Goal: Task Accomplishment & Management: Manage account settings

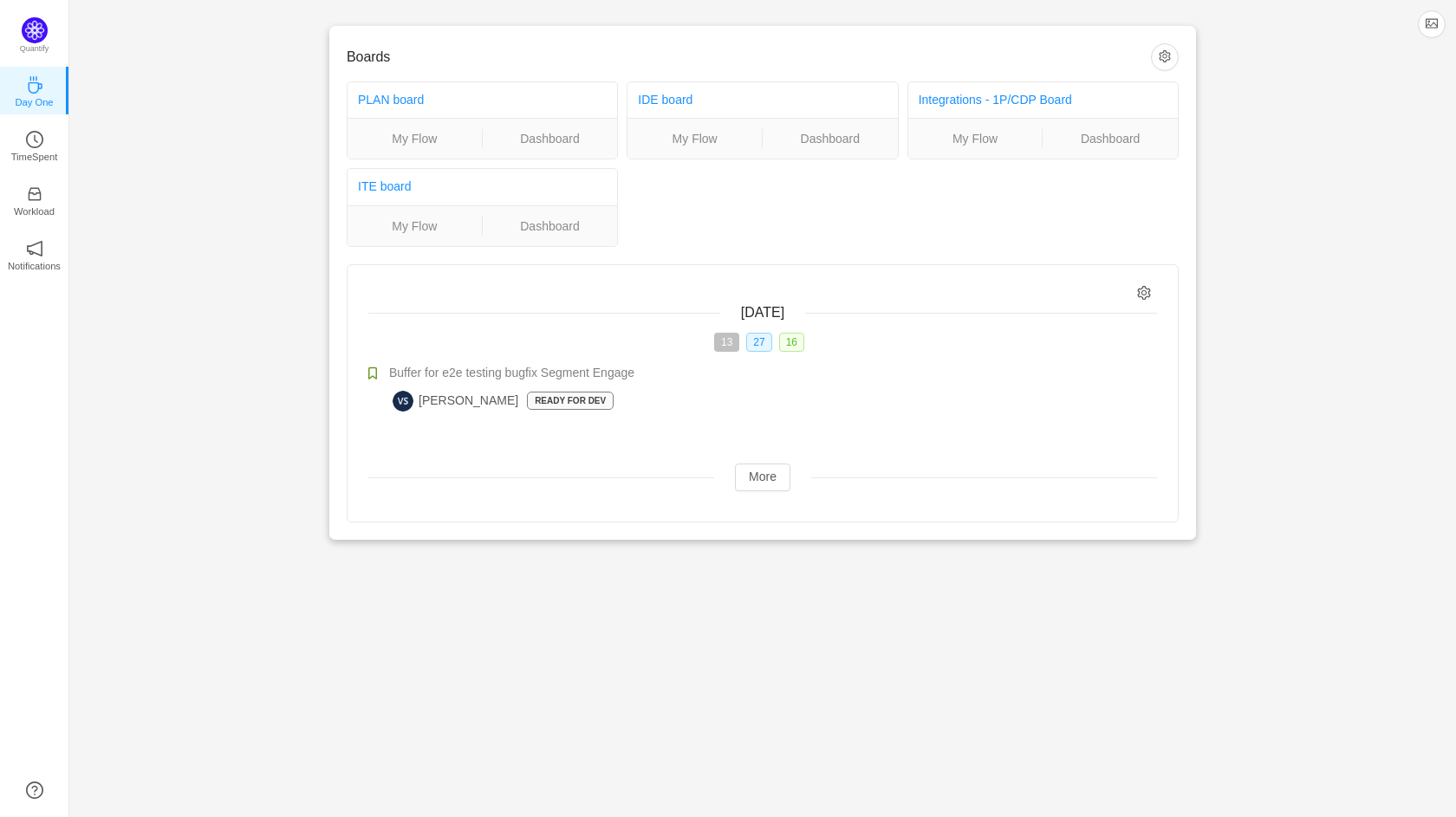
drag, startPoint x: 0, startPoint y: 0, endPoint x: 186, endPoint y: 416, distance: 455.7
click at [186, 416] on div "Boards PLAN board My Flow Dashboard IDE board My Flow Dashboard Integrations - …" at bounding box center [763, 284] width 1387 height 568
click at [39, 194] on icon "icon: inbox" at bounding box center [34, 194] width 13 height 13
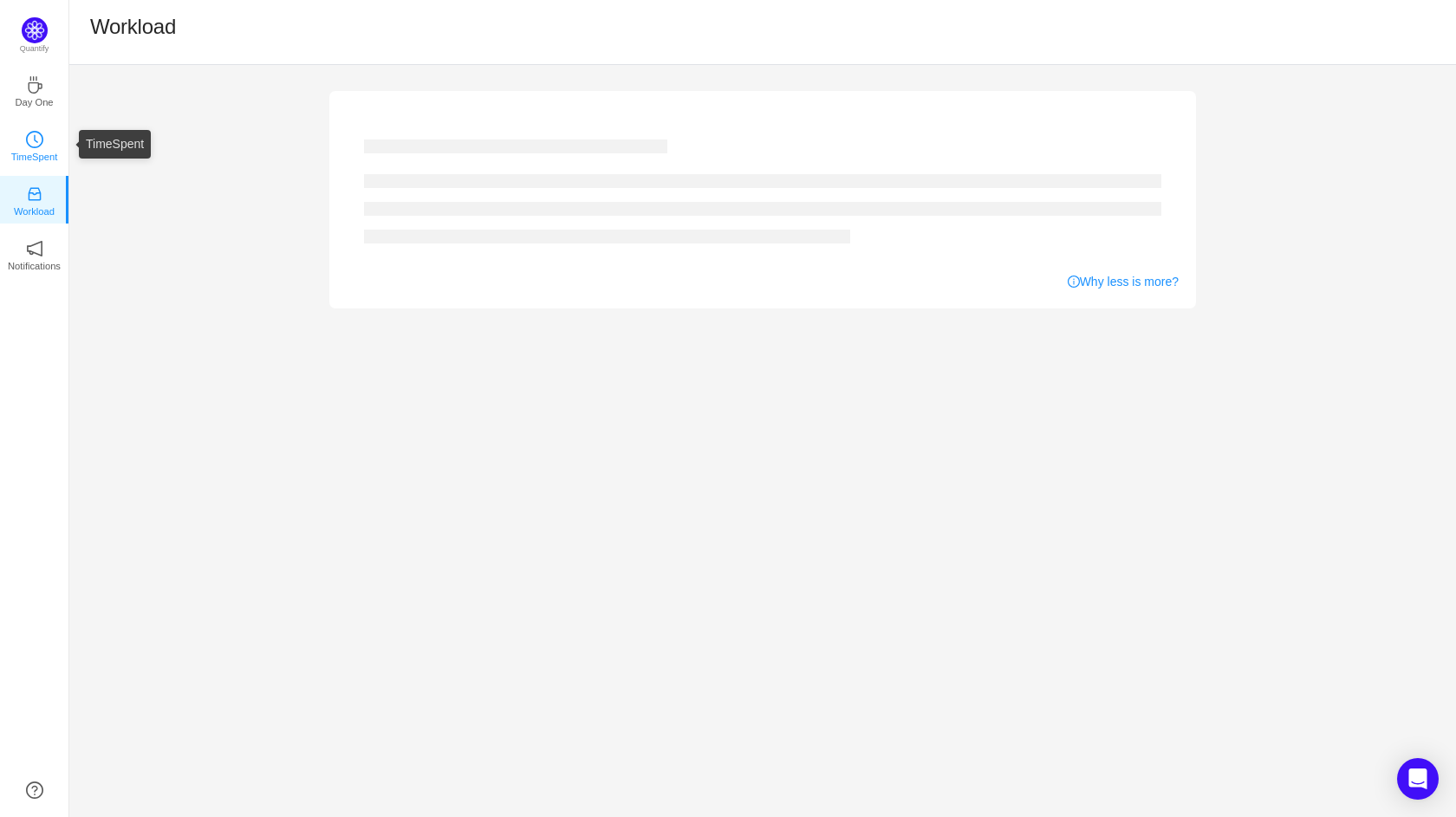
click at [38, 156] on p "TimeSpent" at bounding box center [34, 157] width 47 height 16
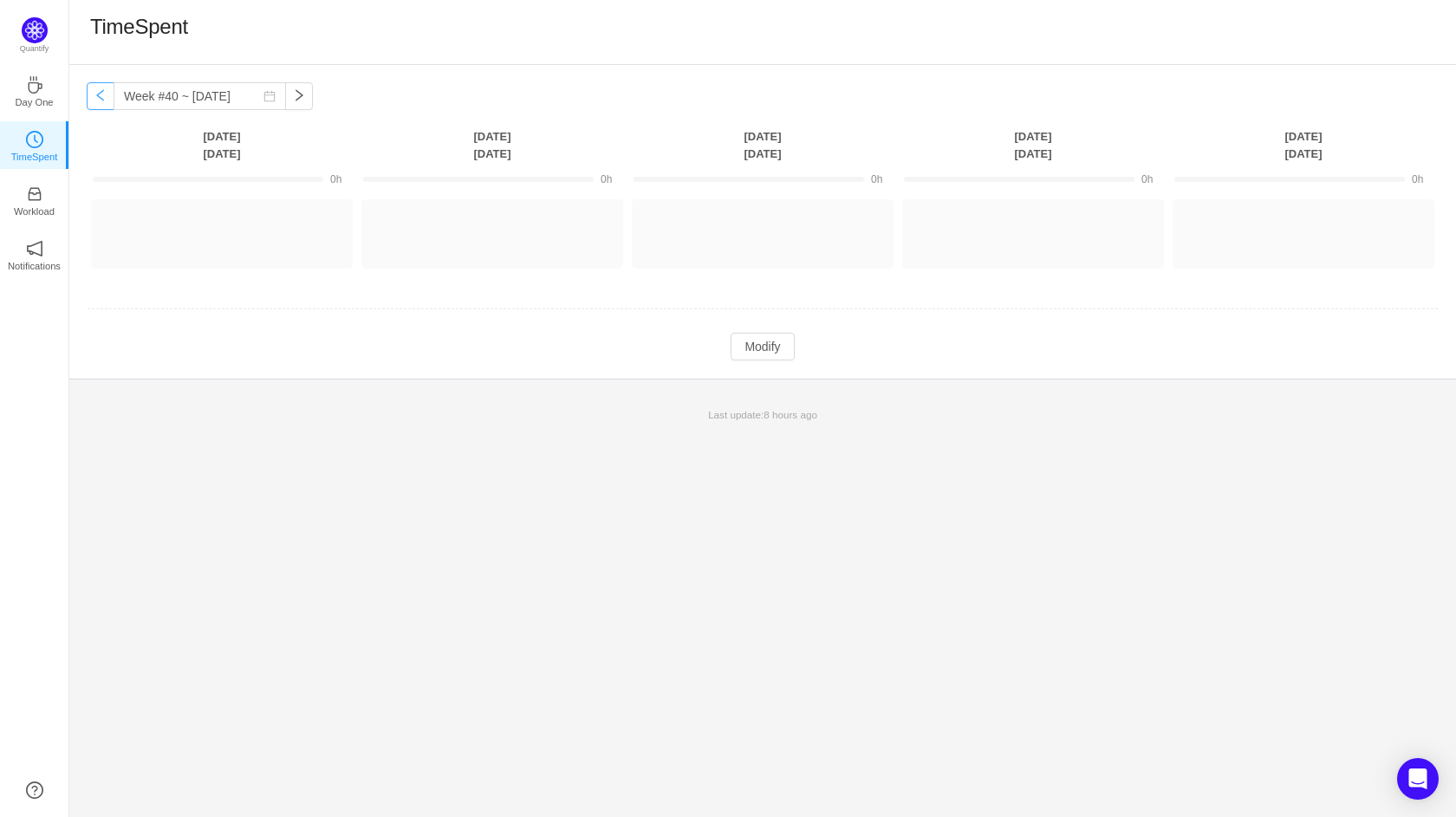
click at [98, 101] on button "button" at bounding box center [101, 97] width 28 height 28
click at [98, 102] on button "button" at bounding box center [101, 97] width 28 height 28
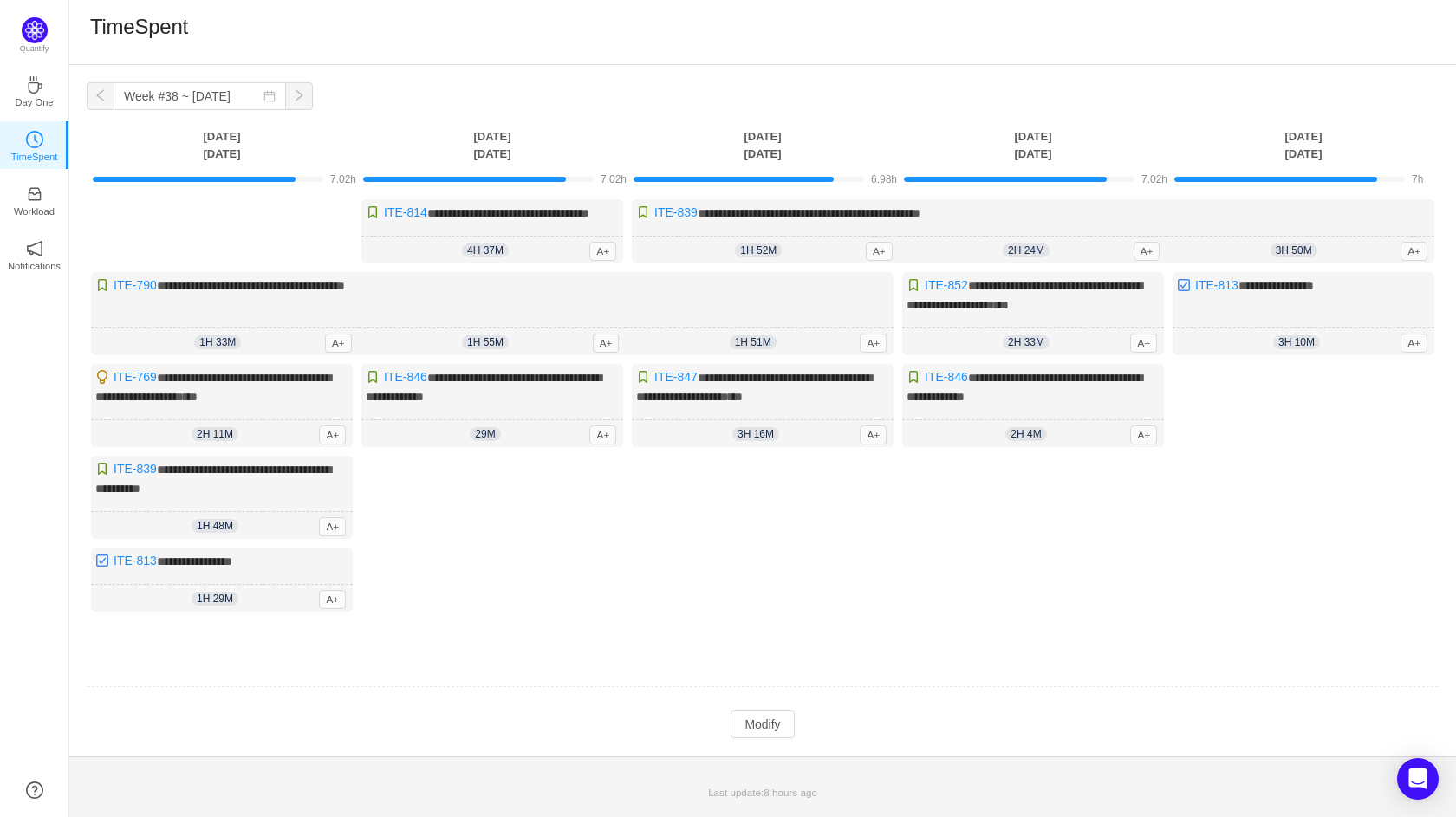
click at [98, 102] on button "button" at bounding box center [101, 97] width 28 height 28
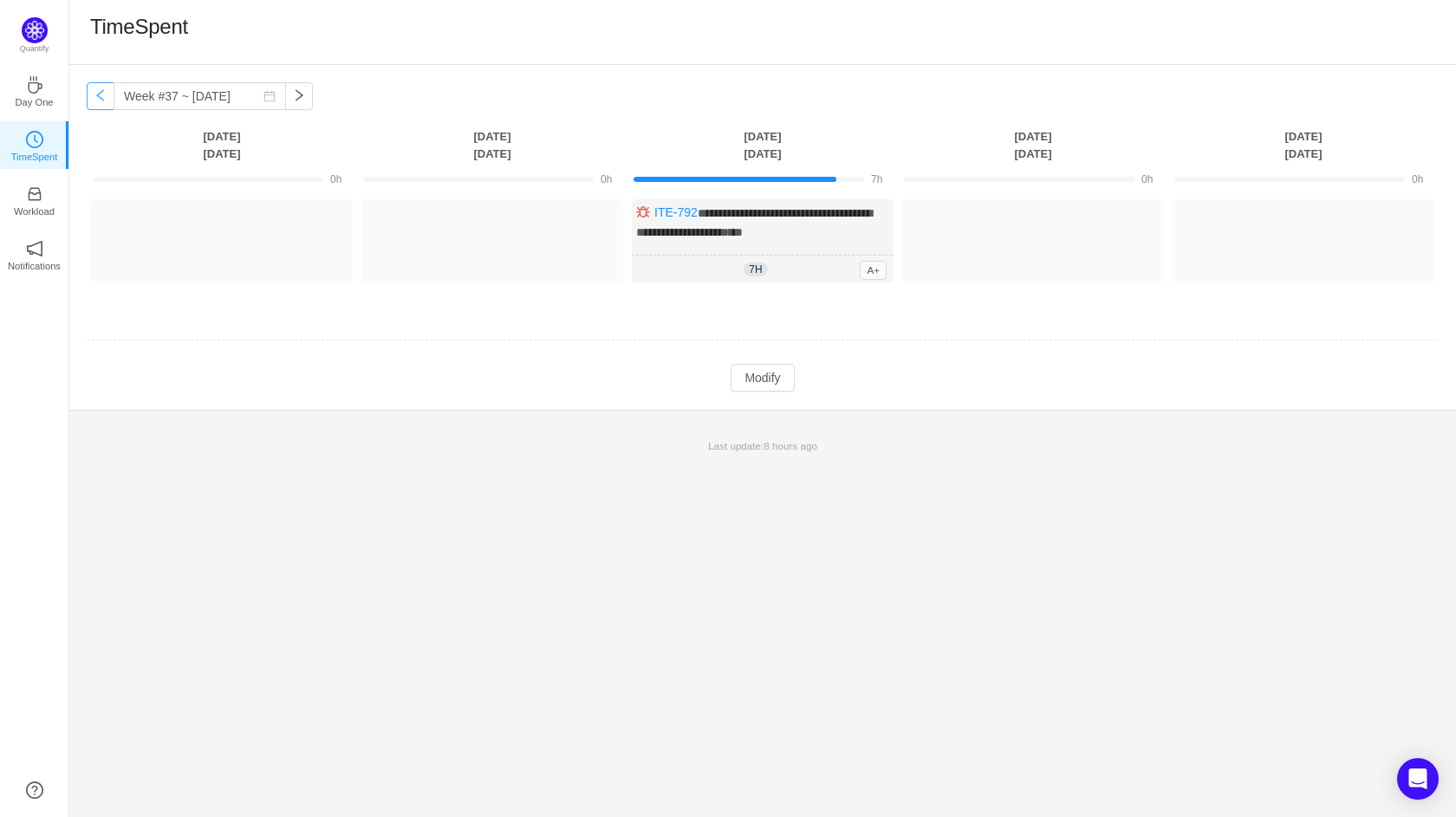
click at [100, 103] on button "button" at bounding box center [101, 97] width 28 height 28
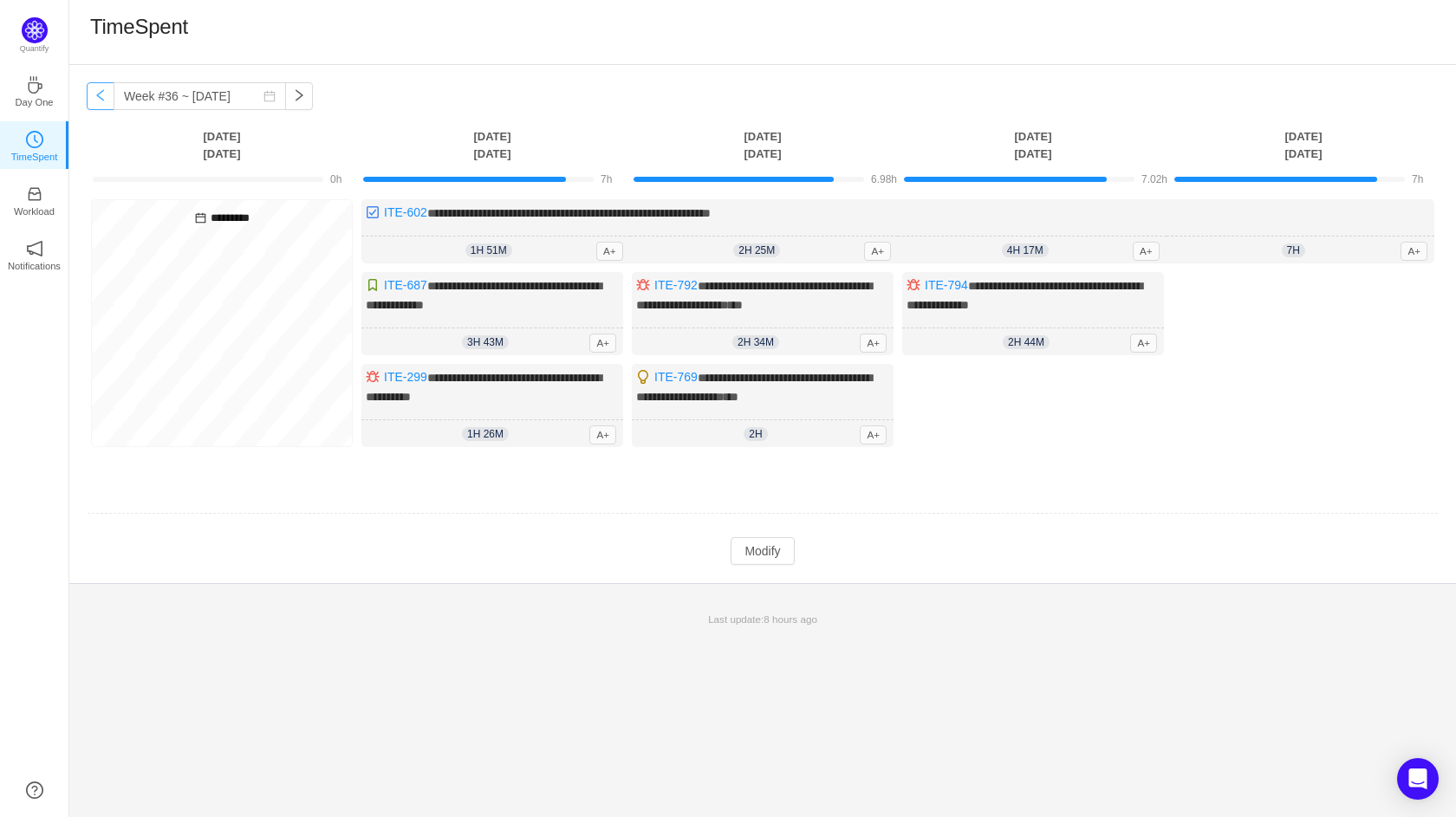
click at [99, 103] on button "button" at bounding box center [101, 97] width 28 height 28
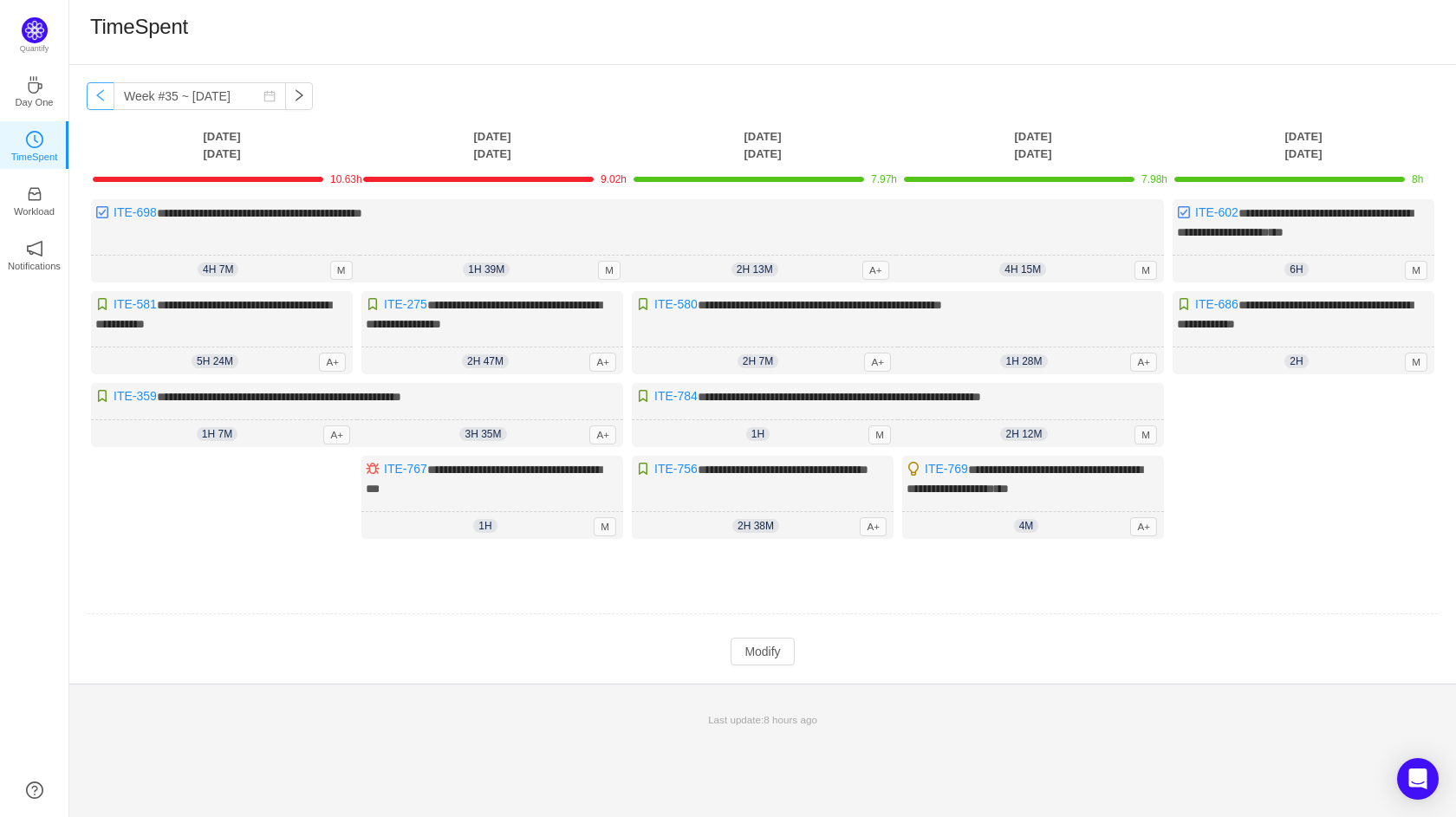
click at [99, 103] on button "button" at bounding box center [101, 97] width 28 height 28
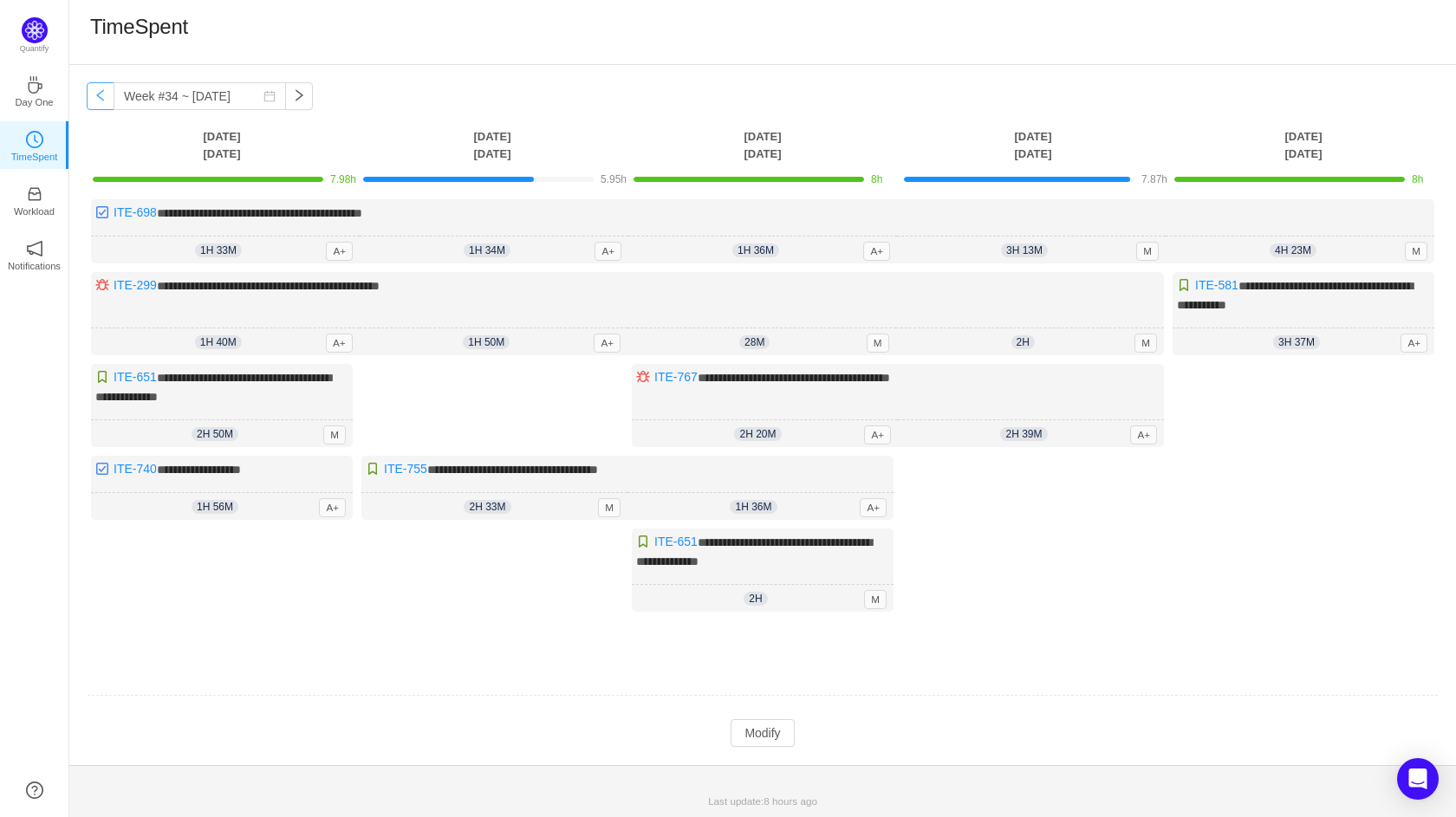
click at [96, 97] on button "button" at bounding box center [101, 97] width 28 height 28
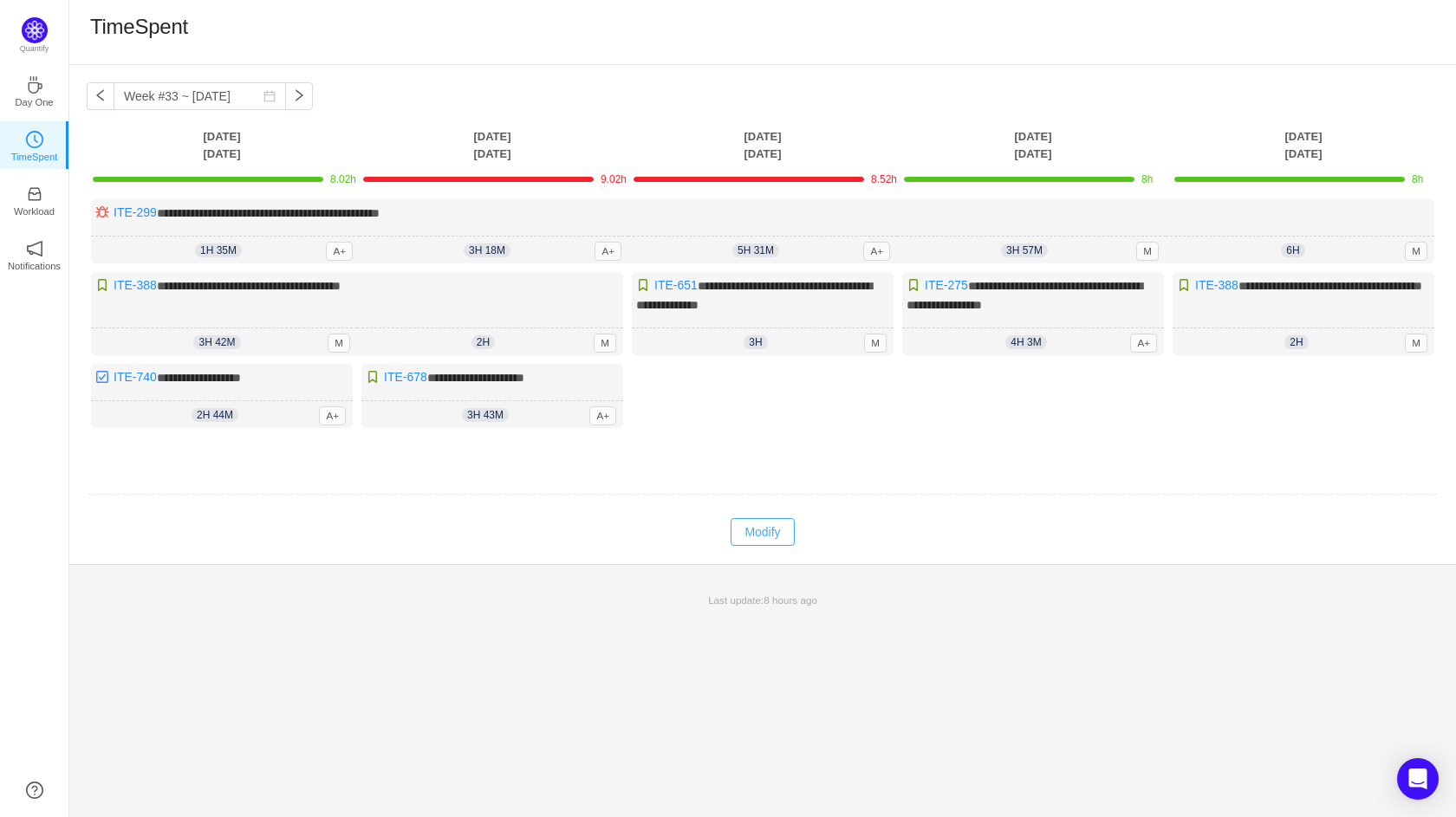
click at [762, 518] on button "Modify" at bounding box center [763, 532] width 63 height 28
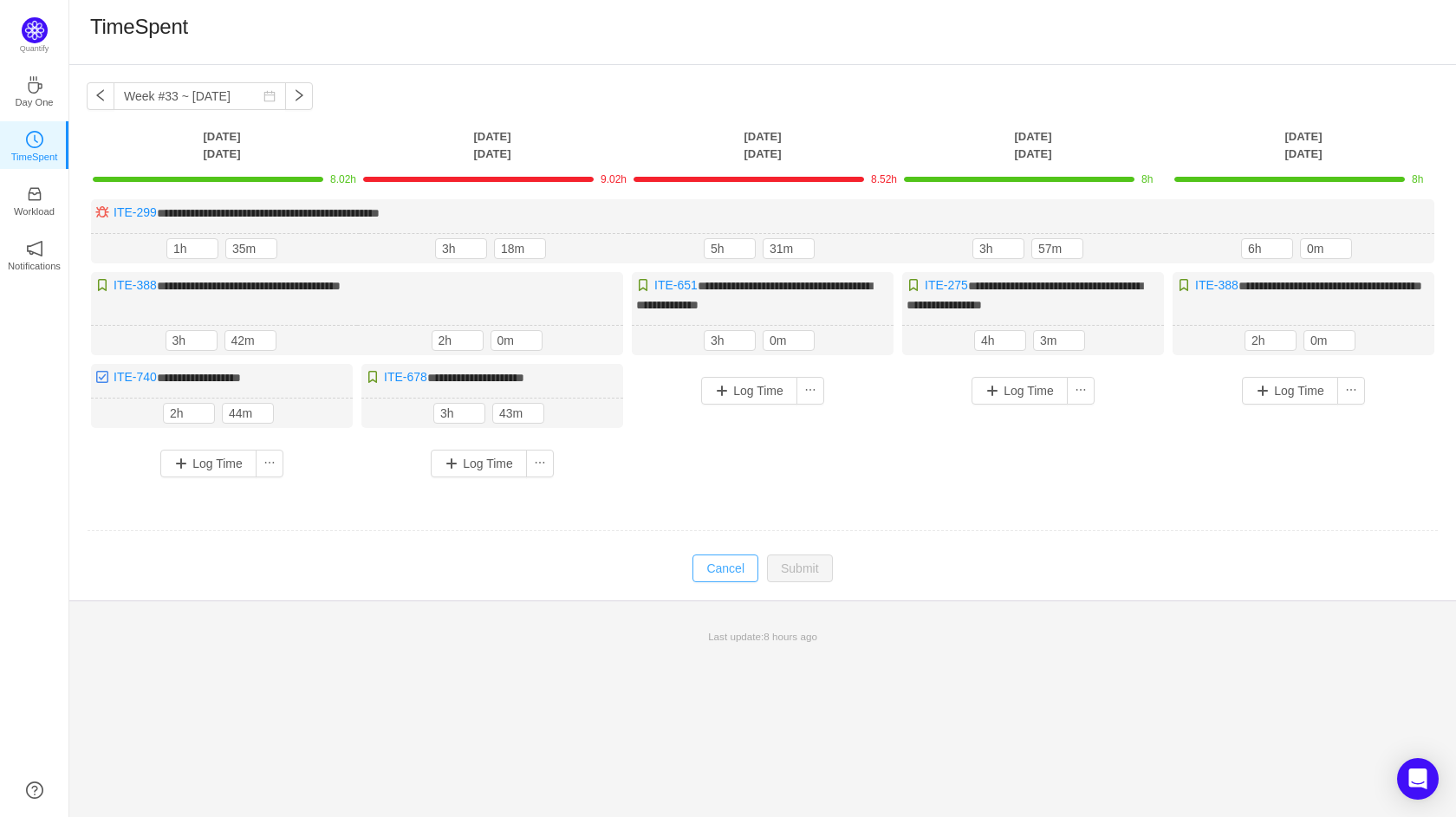
click at [748, 555] on button "Cancel" at bounding box center [725, 568] width 66 height 28
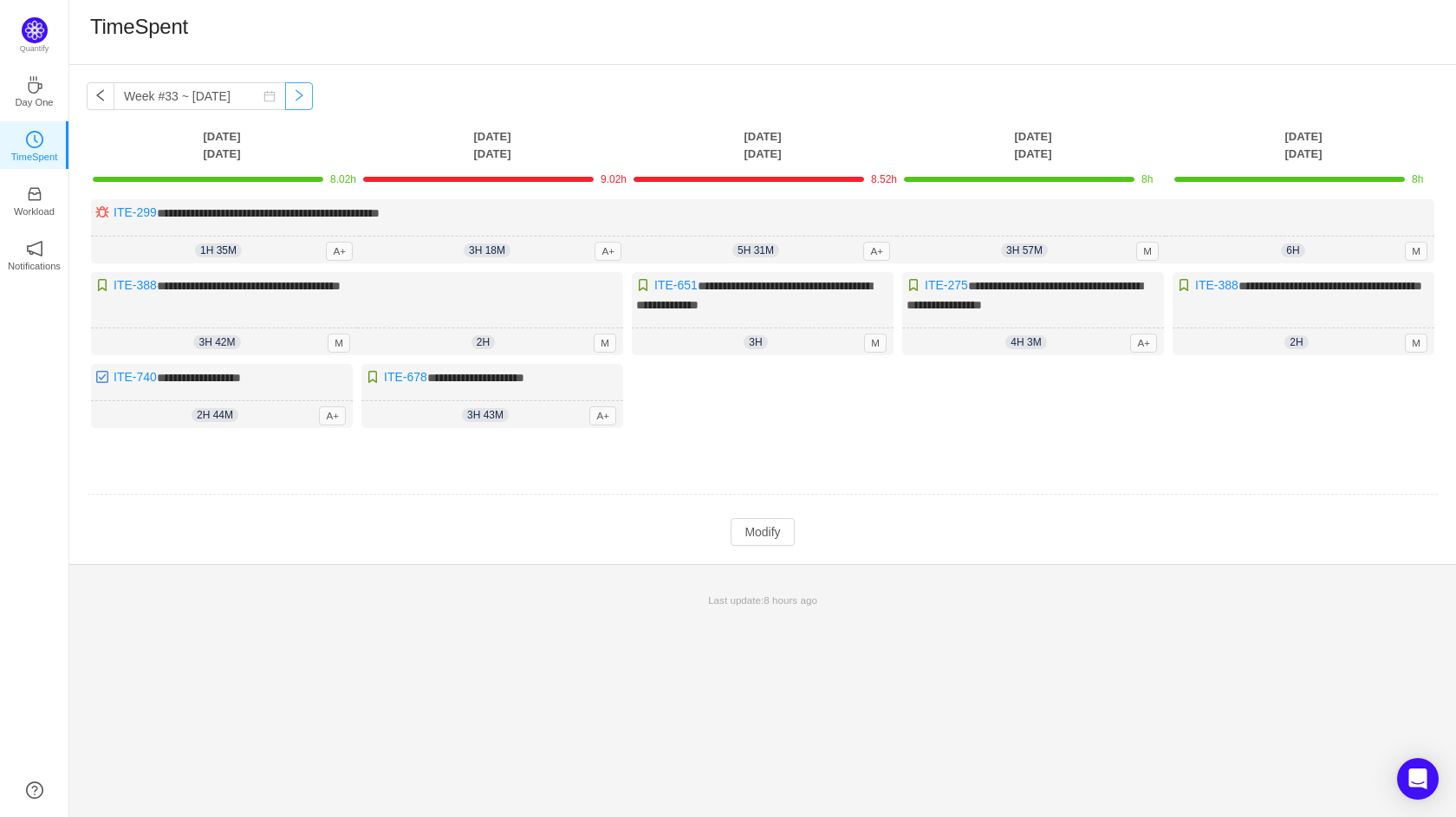
click at [286, 99] on button "button" at bounding box center [300, 97] width 28 height 28
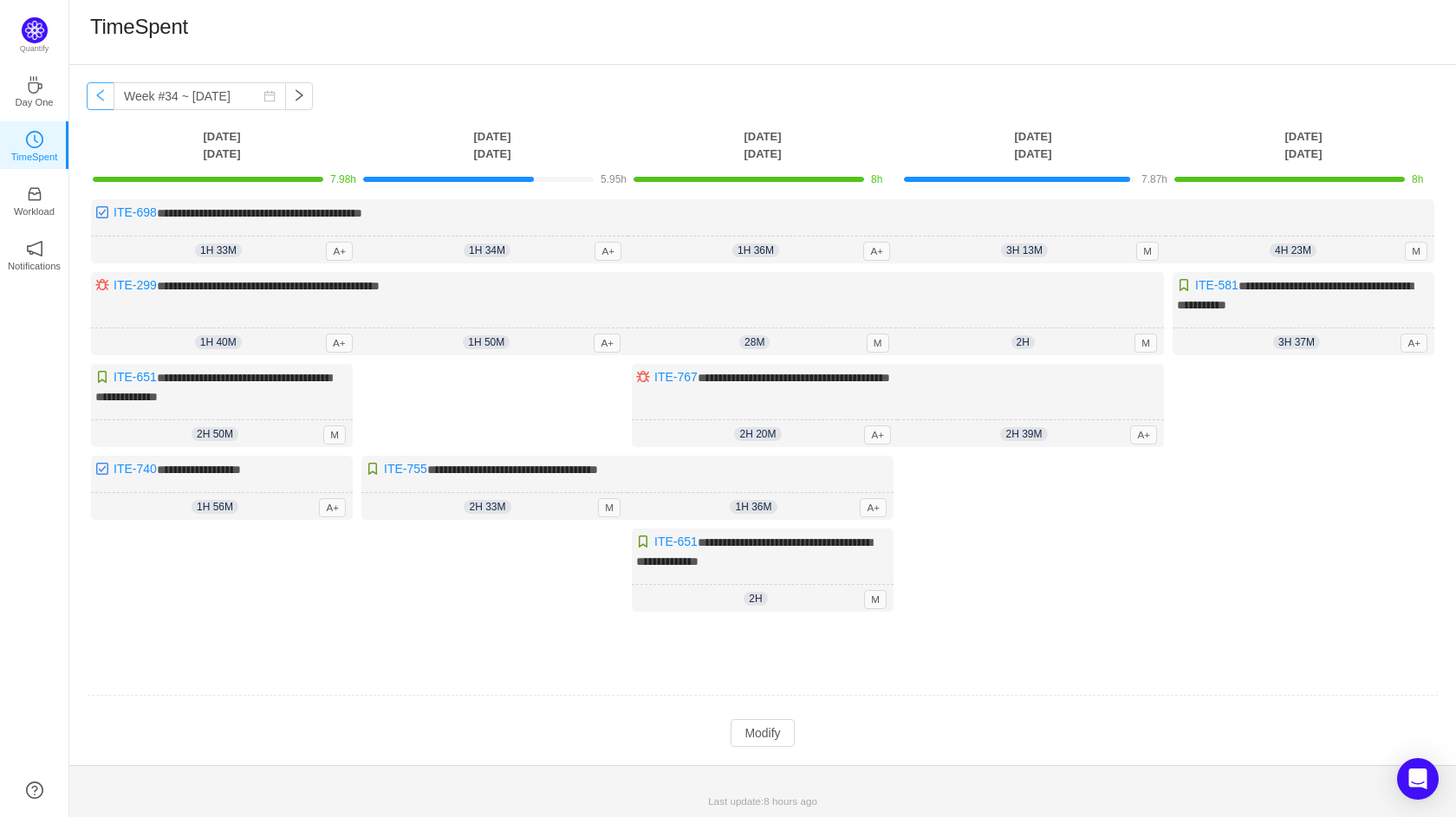
click at [94, 96] on button "button" at bounding box center [101, 97] width 28 height 28
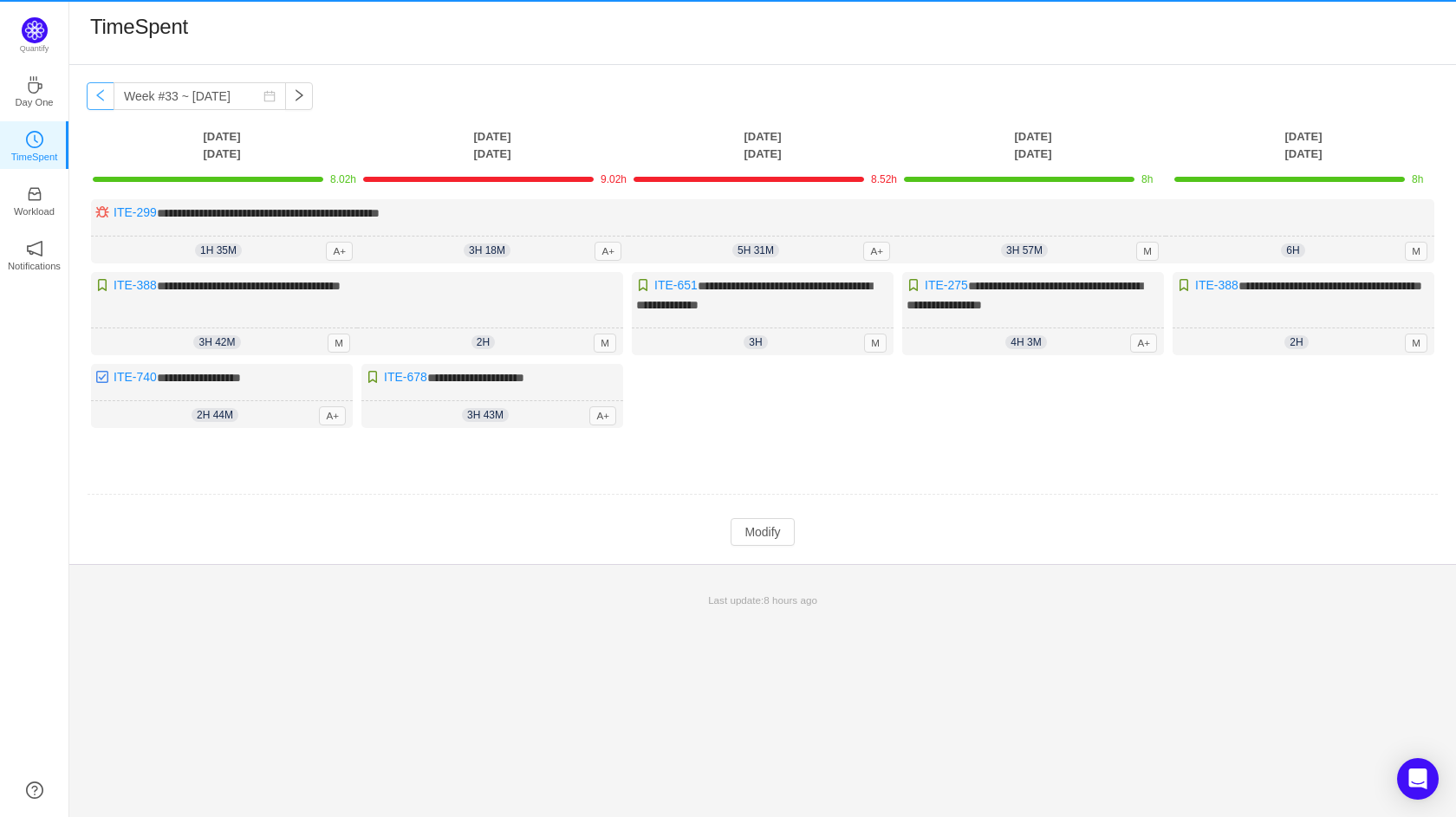
click at [94, 96] on button "button" at bounding box center [101, 97] width 28 height 28
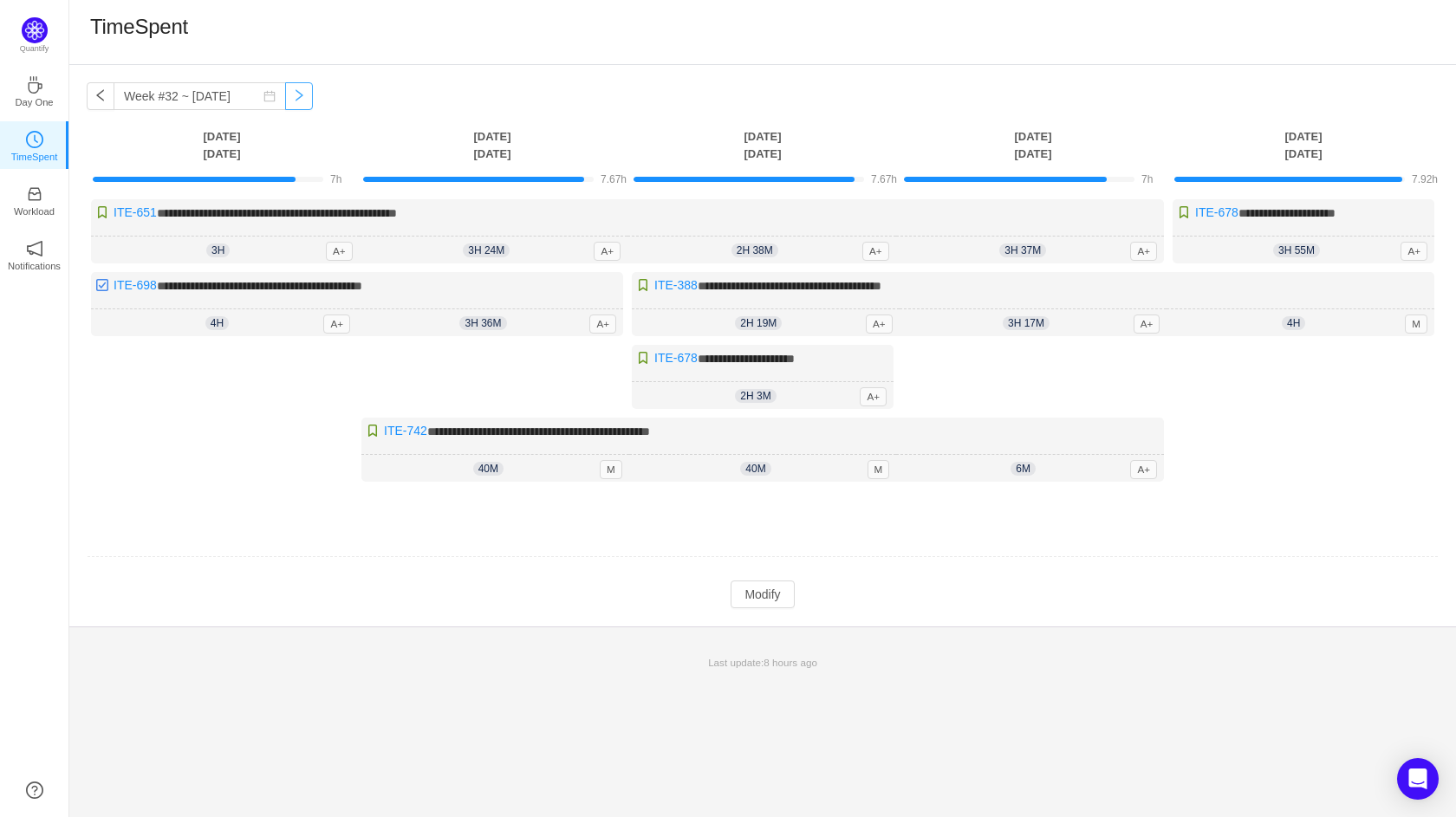
click at [286, 102] on button "button" at bounding box center [300, 97] width 28 height 28
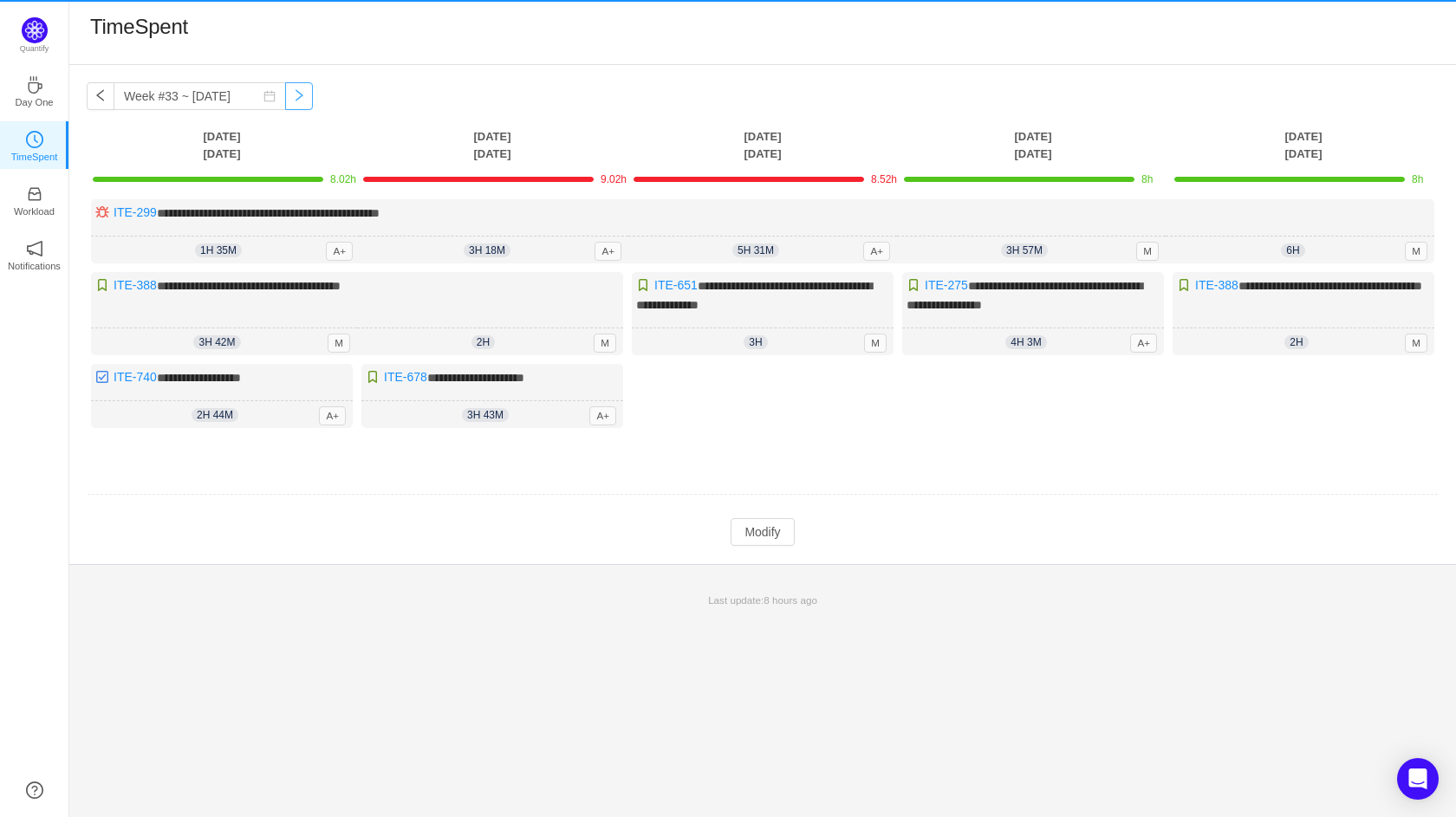
click at [286, 102] on button "button" at bounding box center [300, 97] width 28 height 28
type input "Week #34 ~ [DATE]"
